Goal: Information Seeking & Learning: Learn about a topic

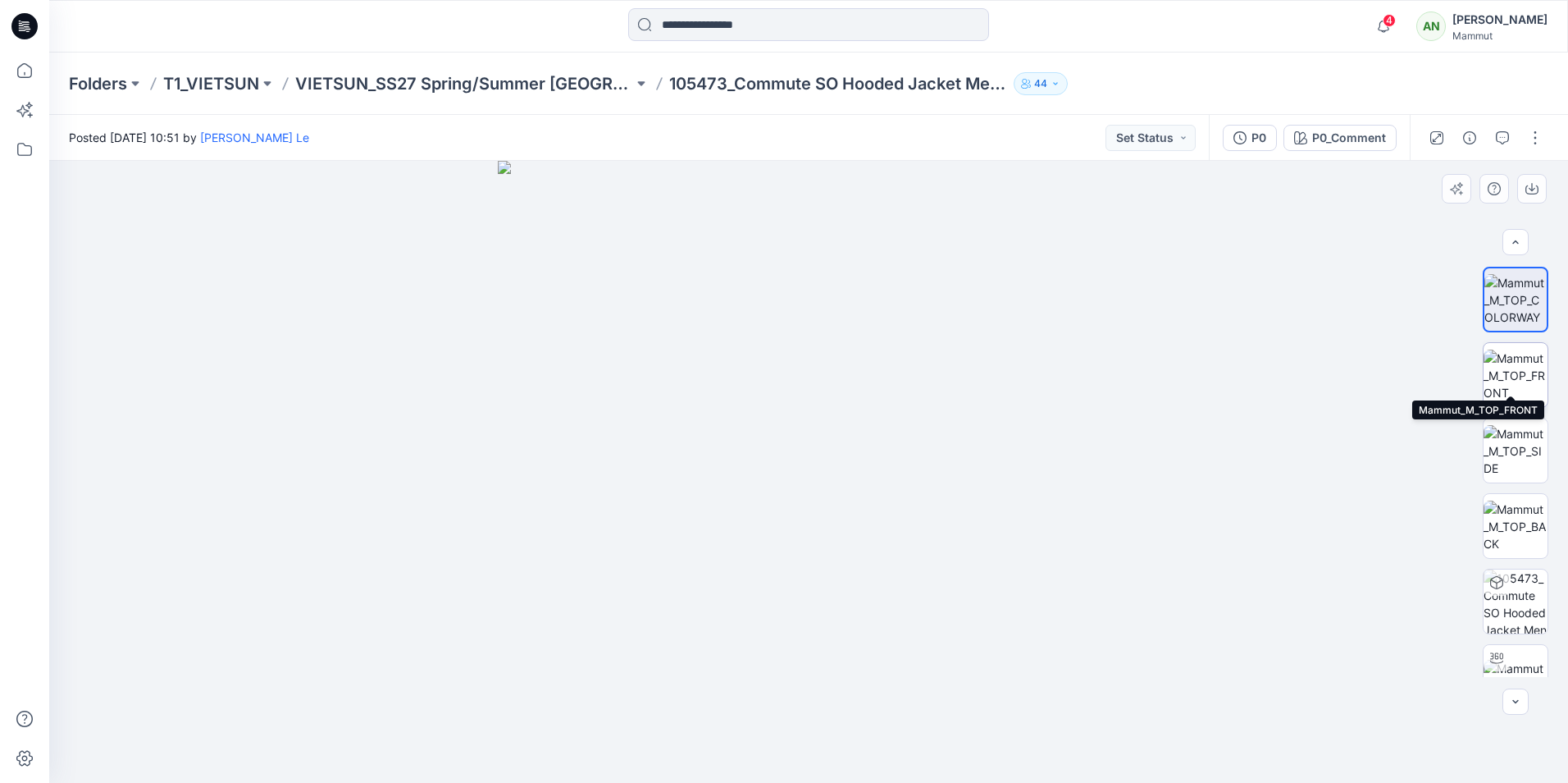
scroll to position [33, 0]
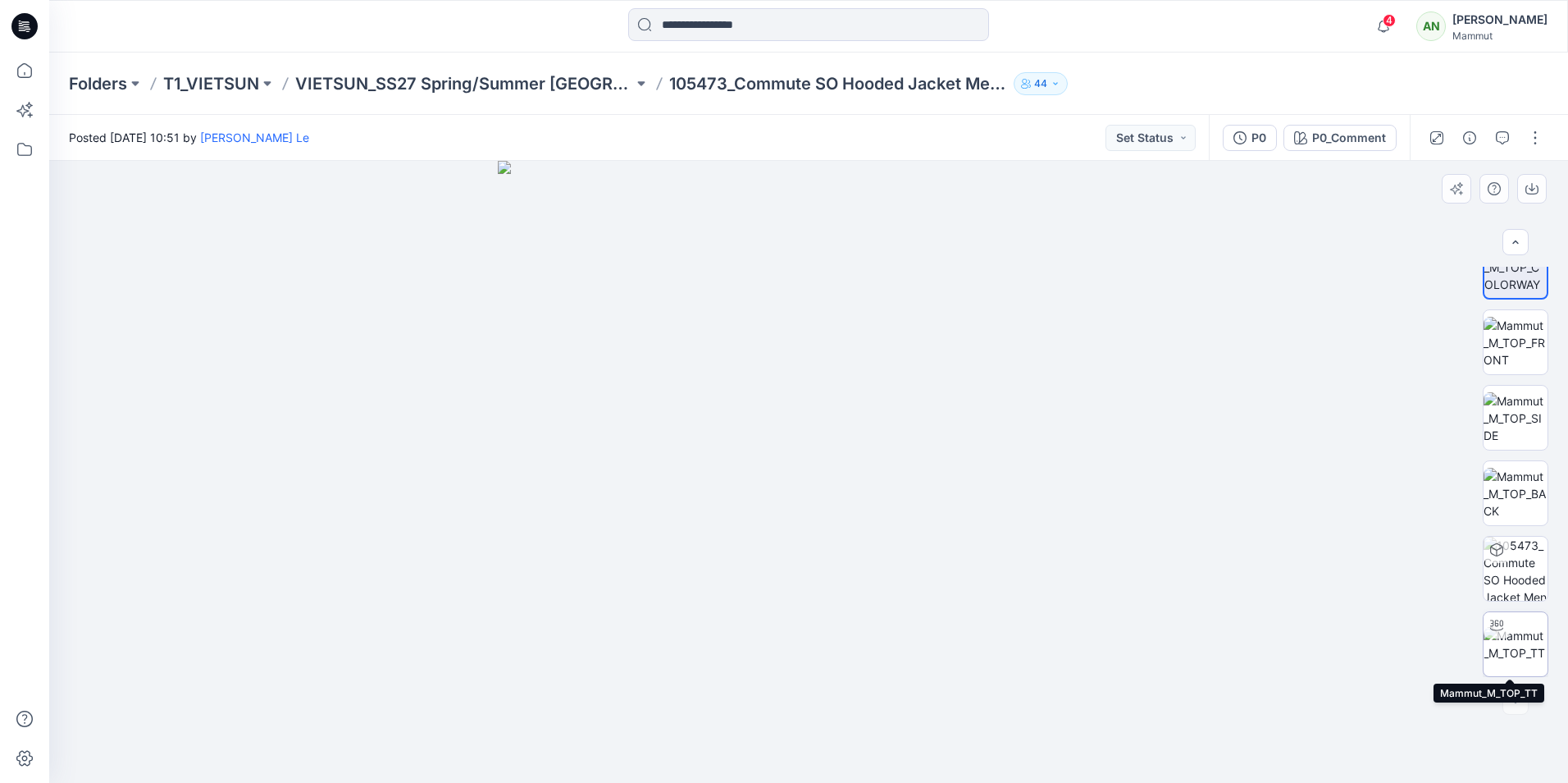
click at [1511, 627] on img at bounding box center [1515, 644] width 64 height 35
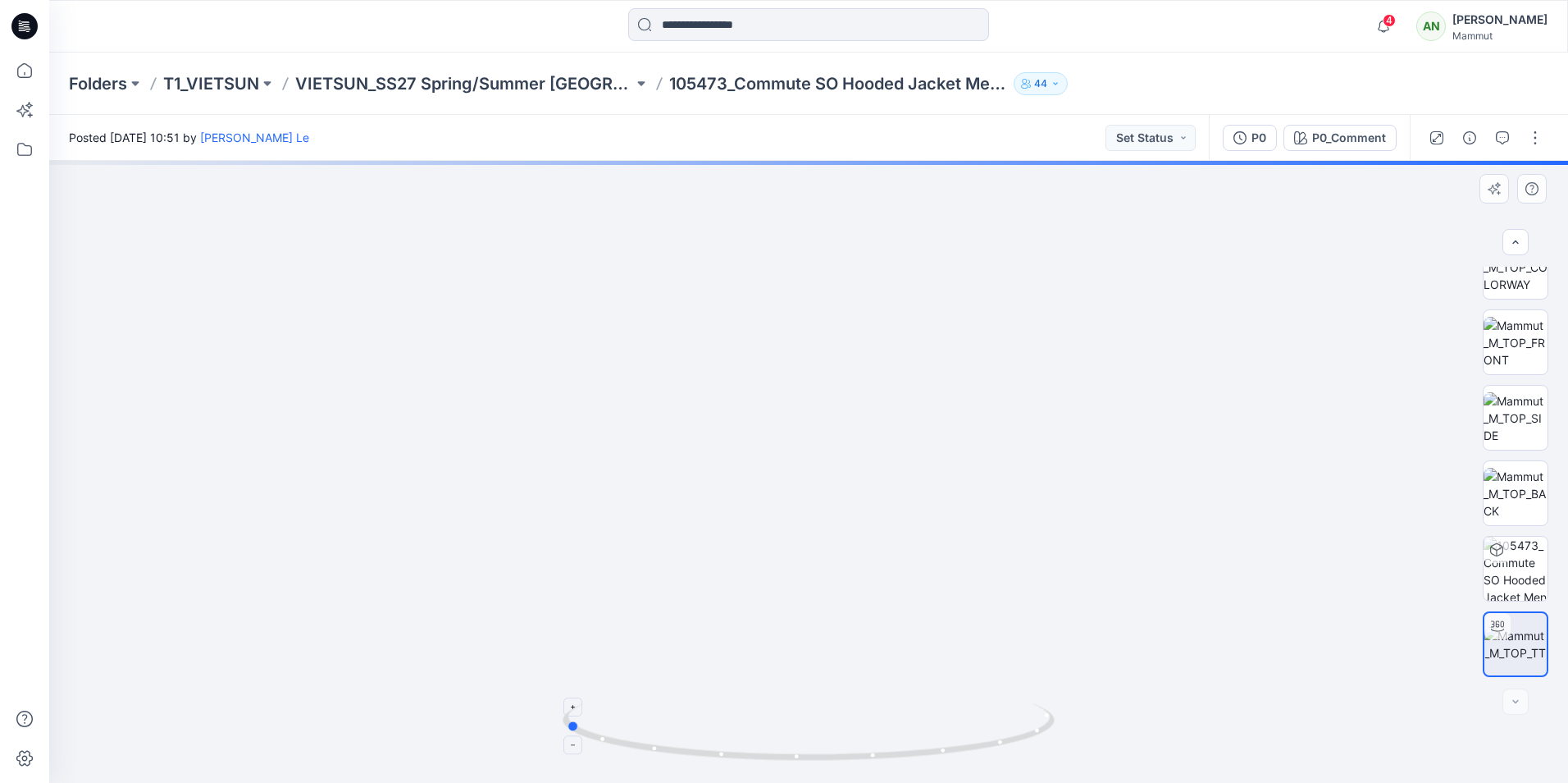
drag, startPoint x: 808, startPoint y: 755, endPoint x: 1056, endPoint y: 737, distance: 248.7
click at [1056, 737] on icon at bounding box center [810, 734] width 496 height 62
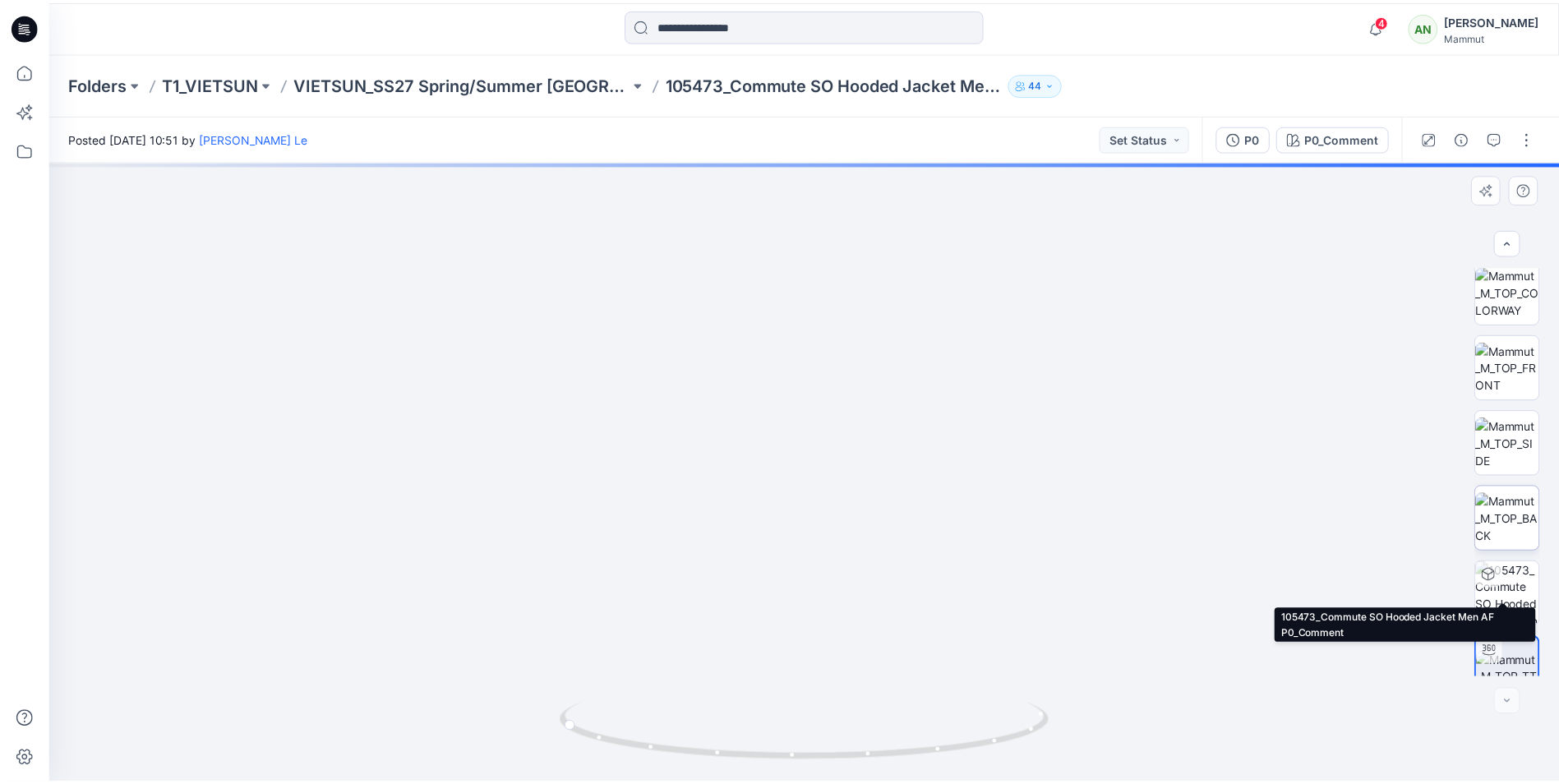
scroll to position [0, 0]
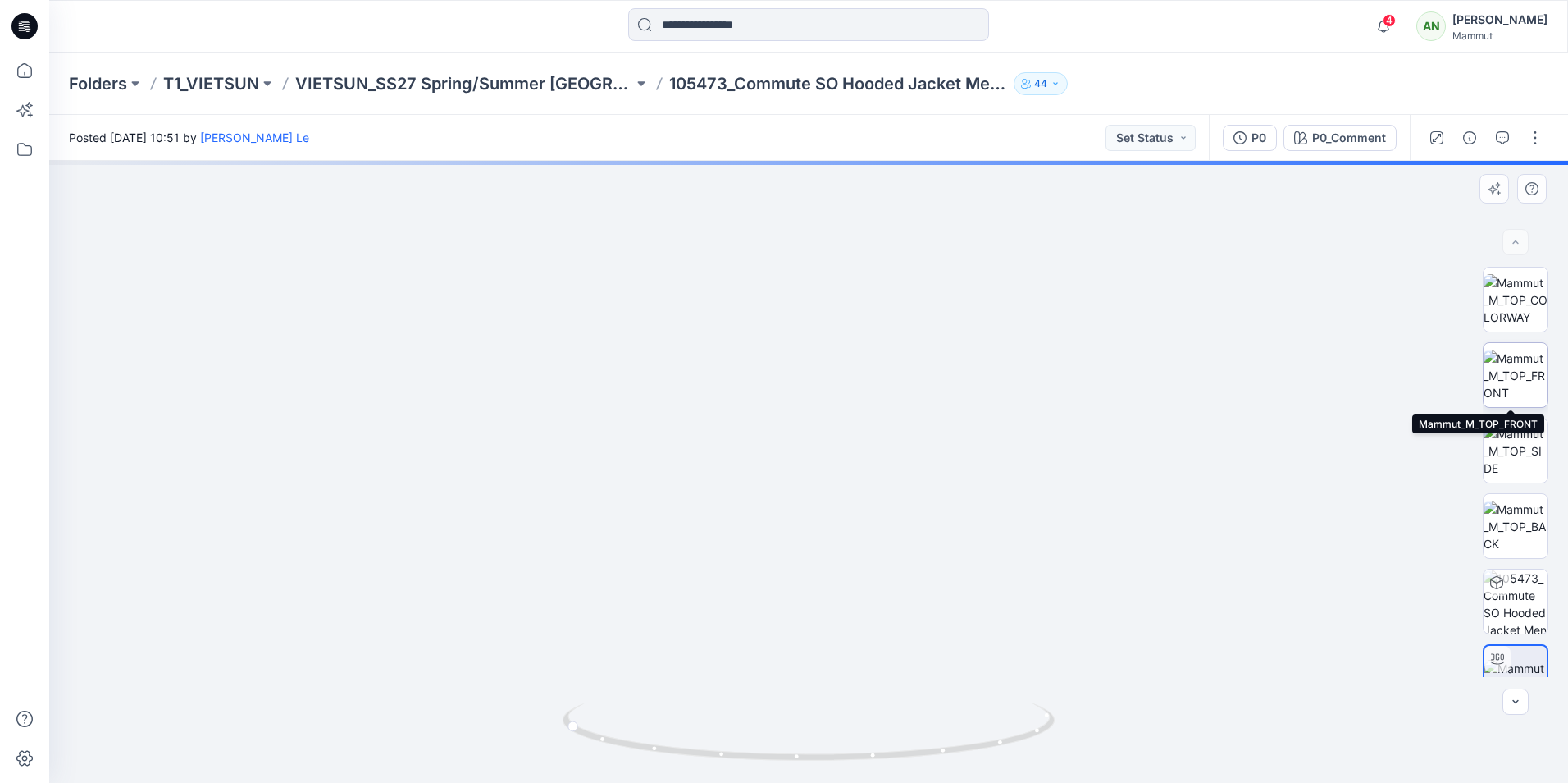
click at [1511, 355] on img at bounding box center [1515, 376] width 64 height 52
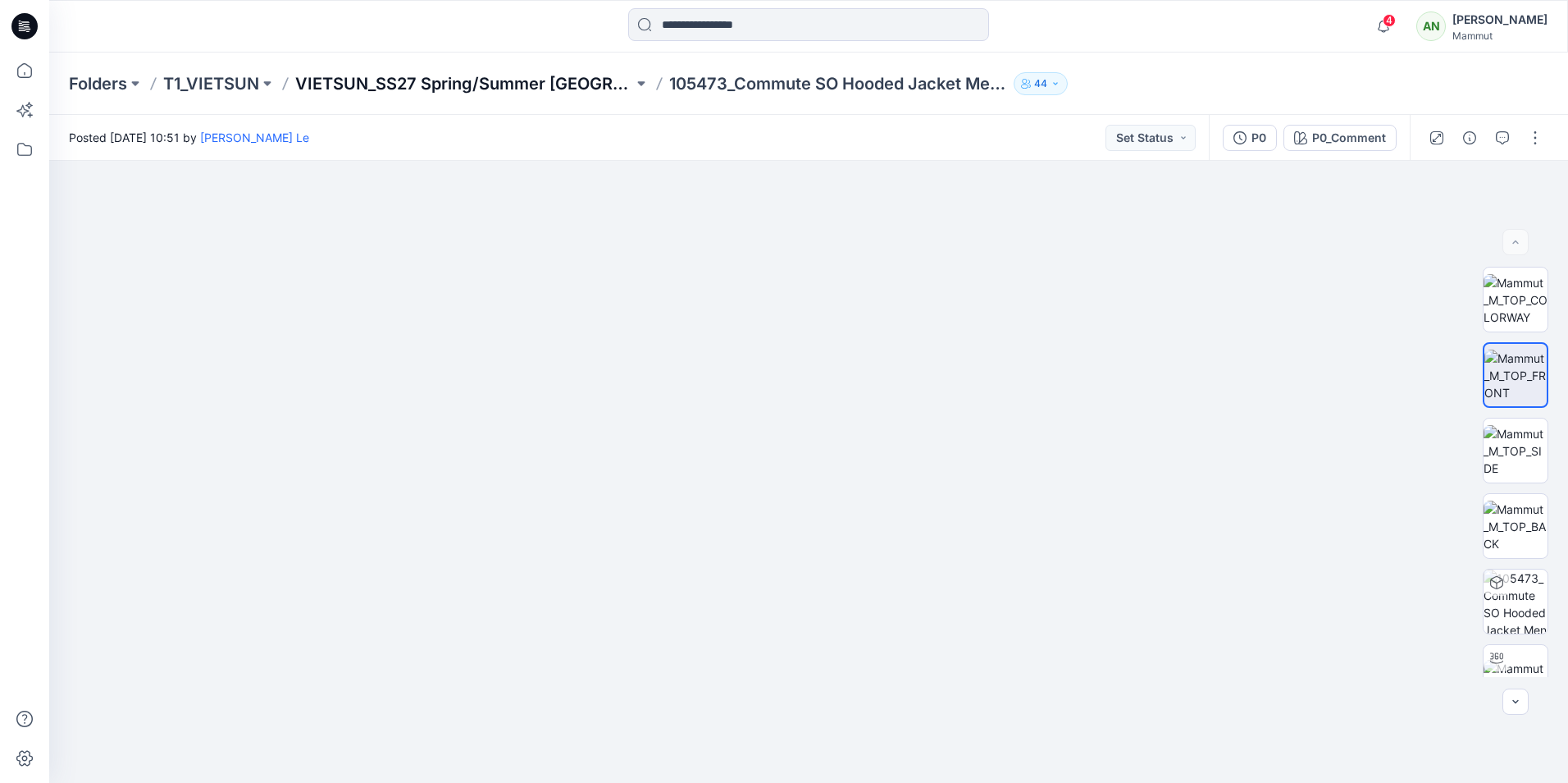
click at [429, 75] on p "VIETSUN_SS27 Spring/Summer [GEOGRAPHIC_DATA]" at bounding box center [464, 84] width 338 height 23
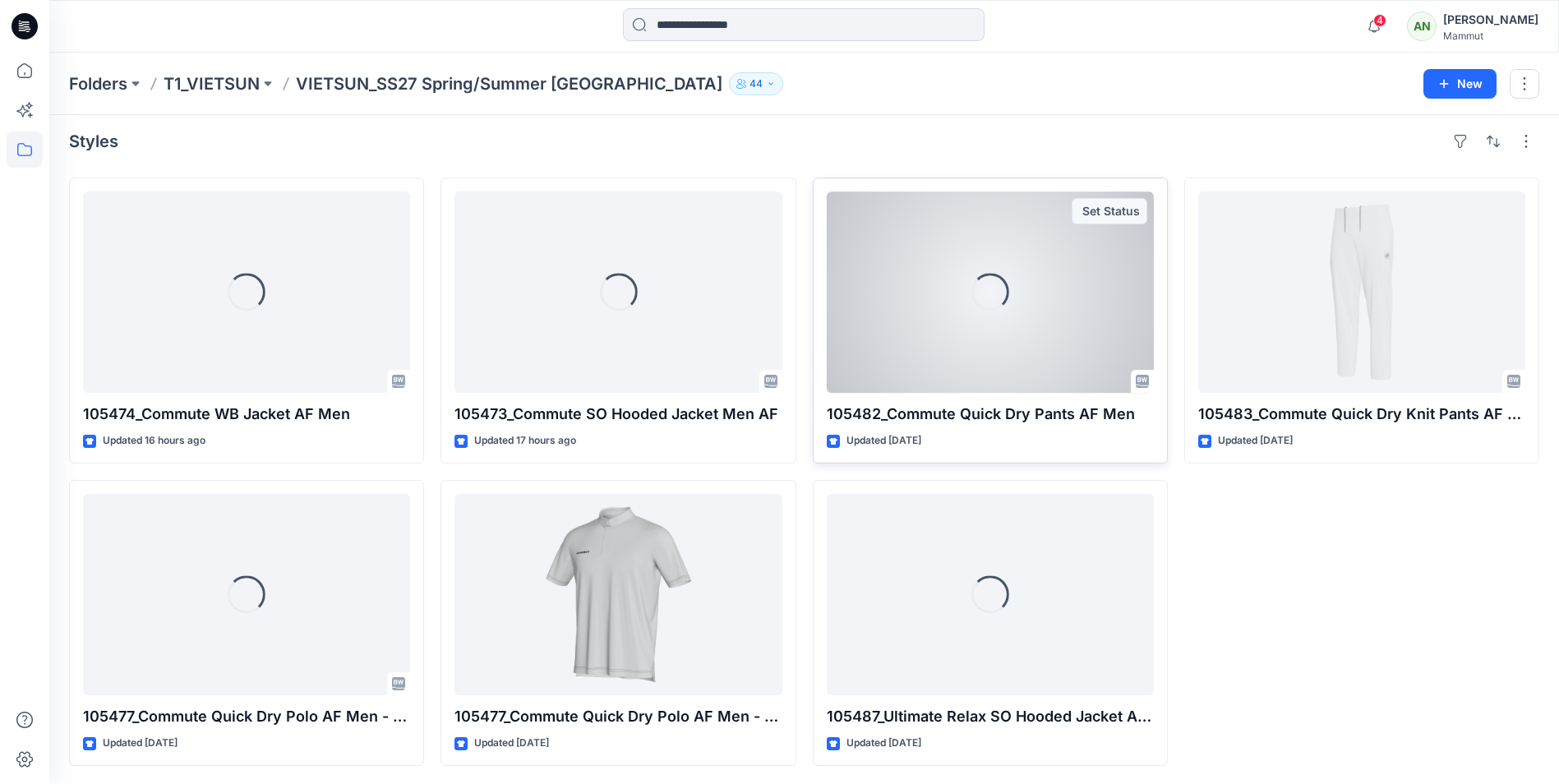
scroll to position [9, 0]
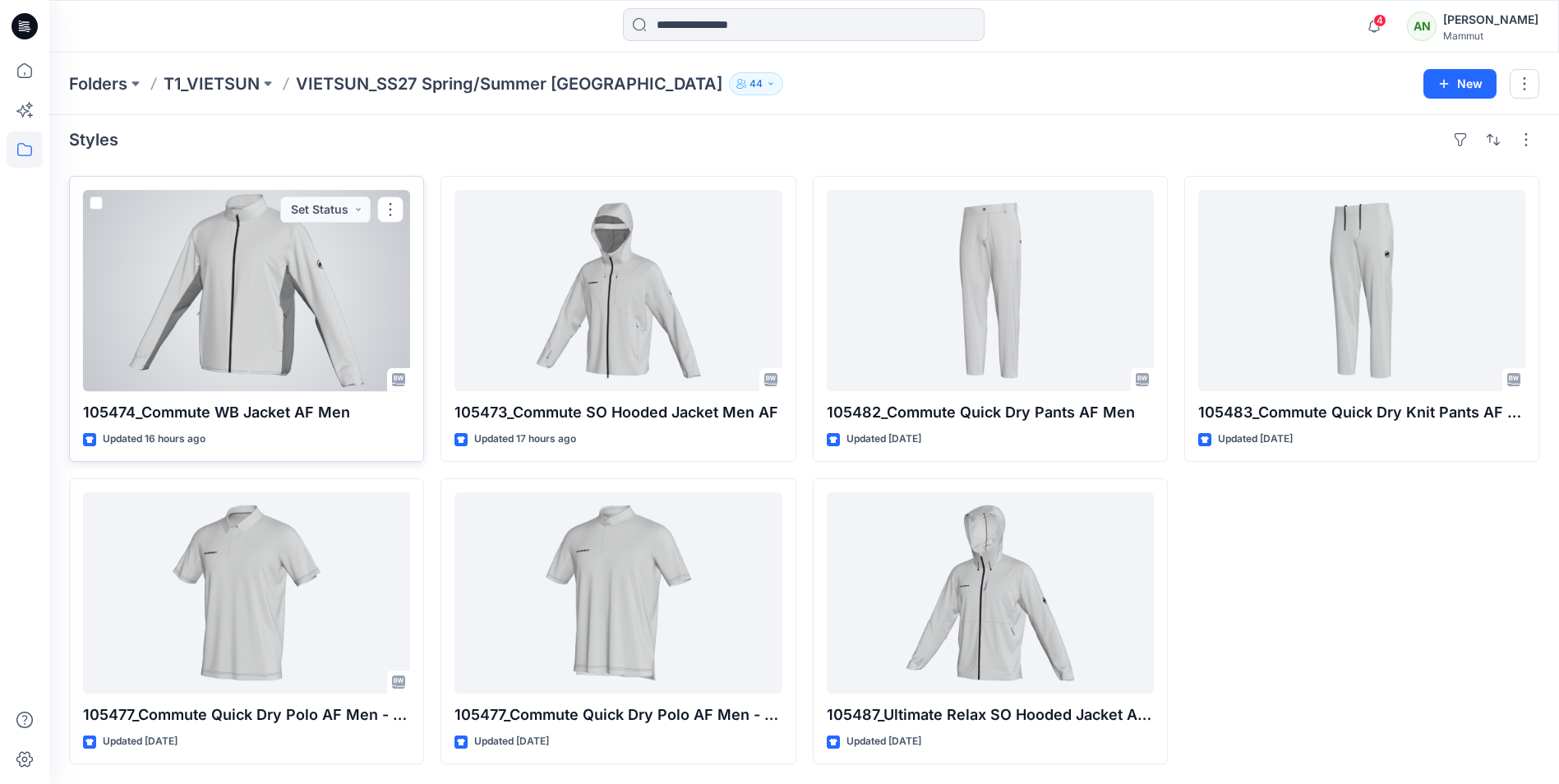
click at [216, 257] on div at bounding box center [246, 290] width 327 height 202
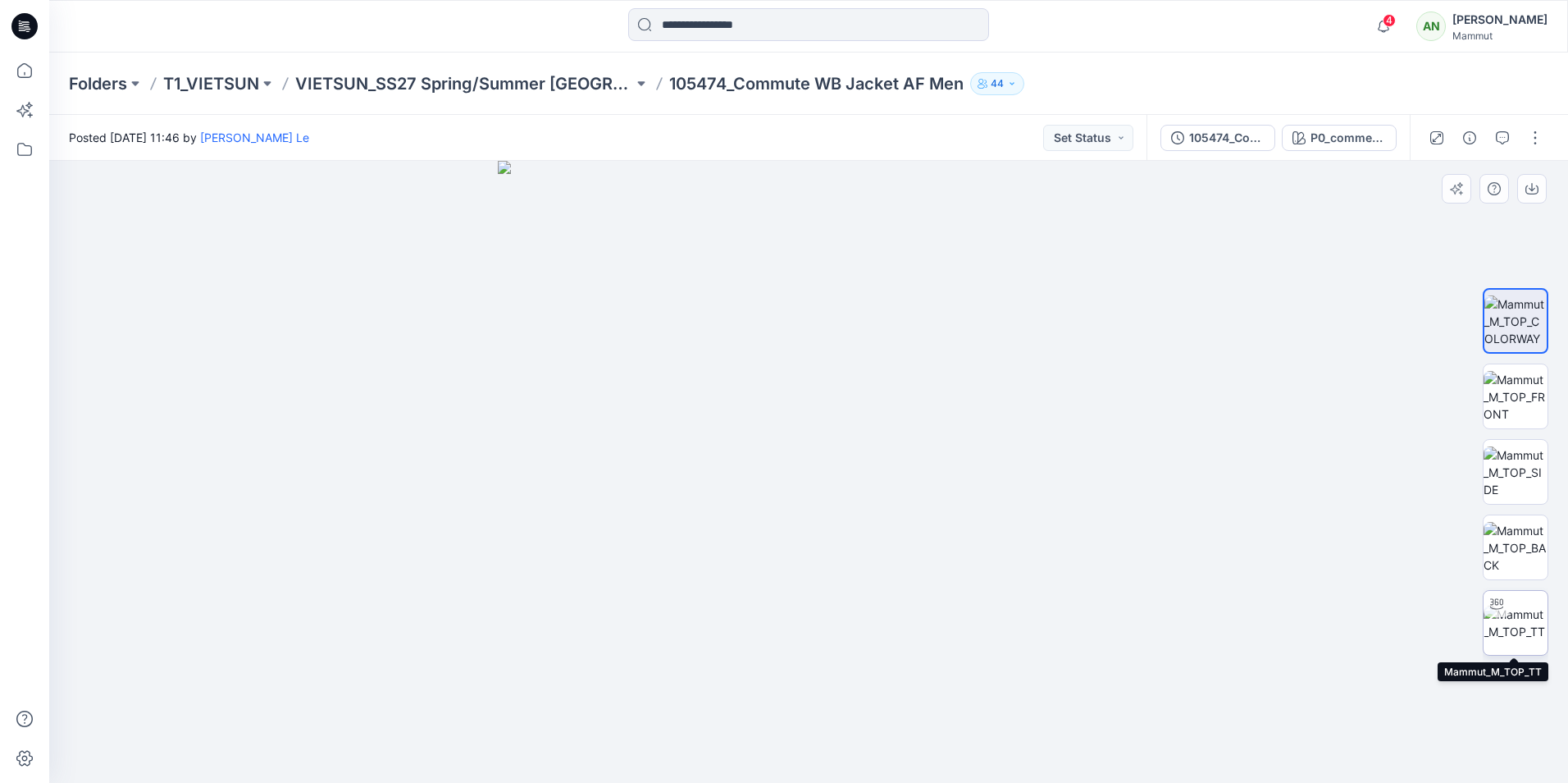
click at [1520, 616] on img at bounding box center [1515, 623] width 64 height 35
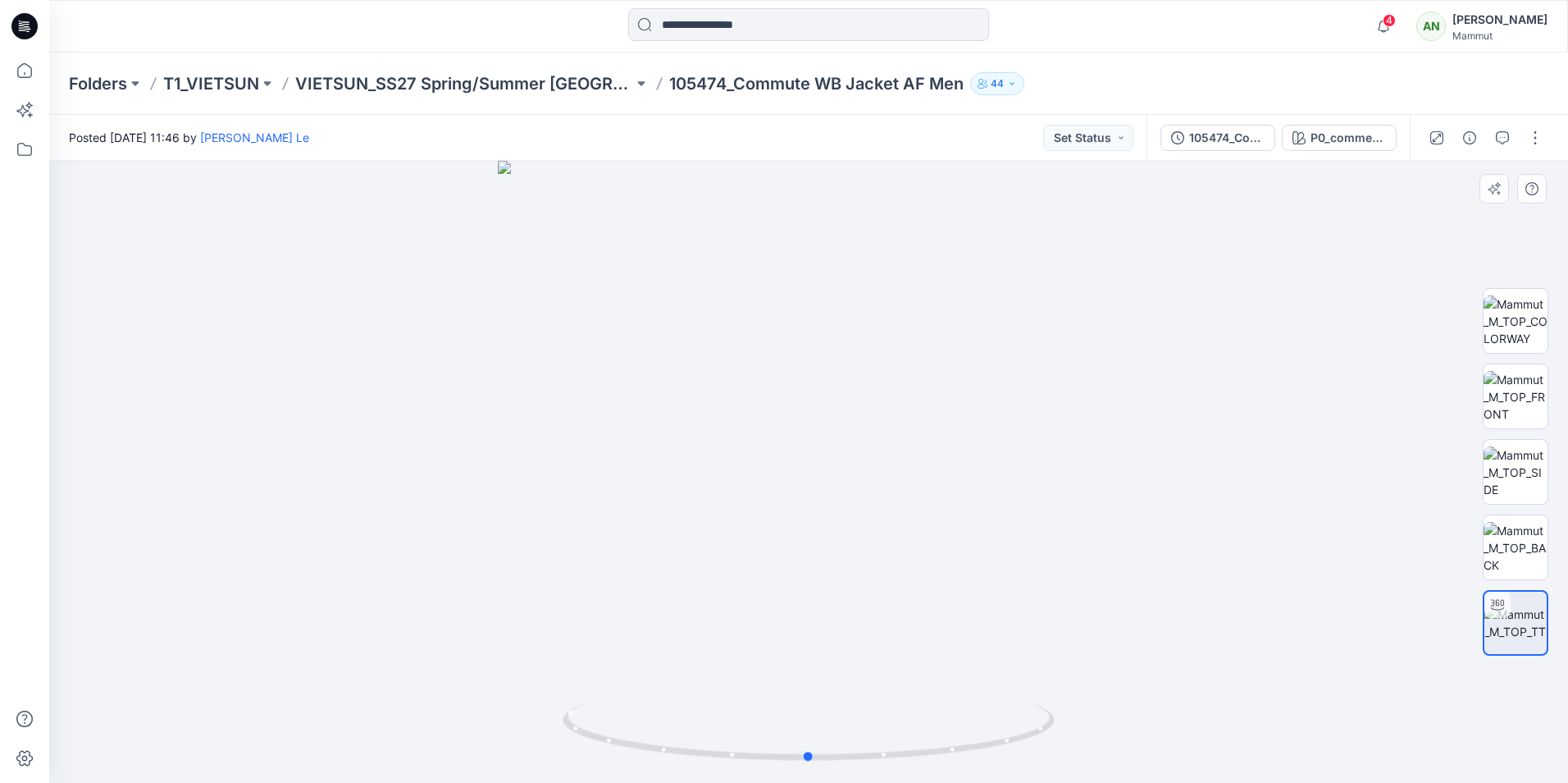
click at [861, 315] on div at bounding box center [808, 472] width 1518 height 622
